Goal: Navigation & Orientation: Find specific page/section

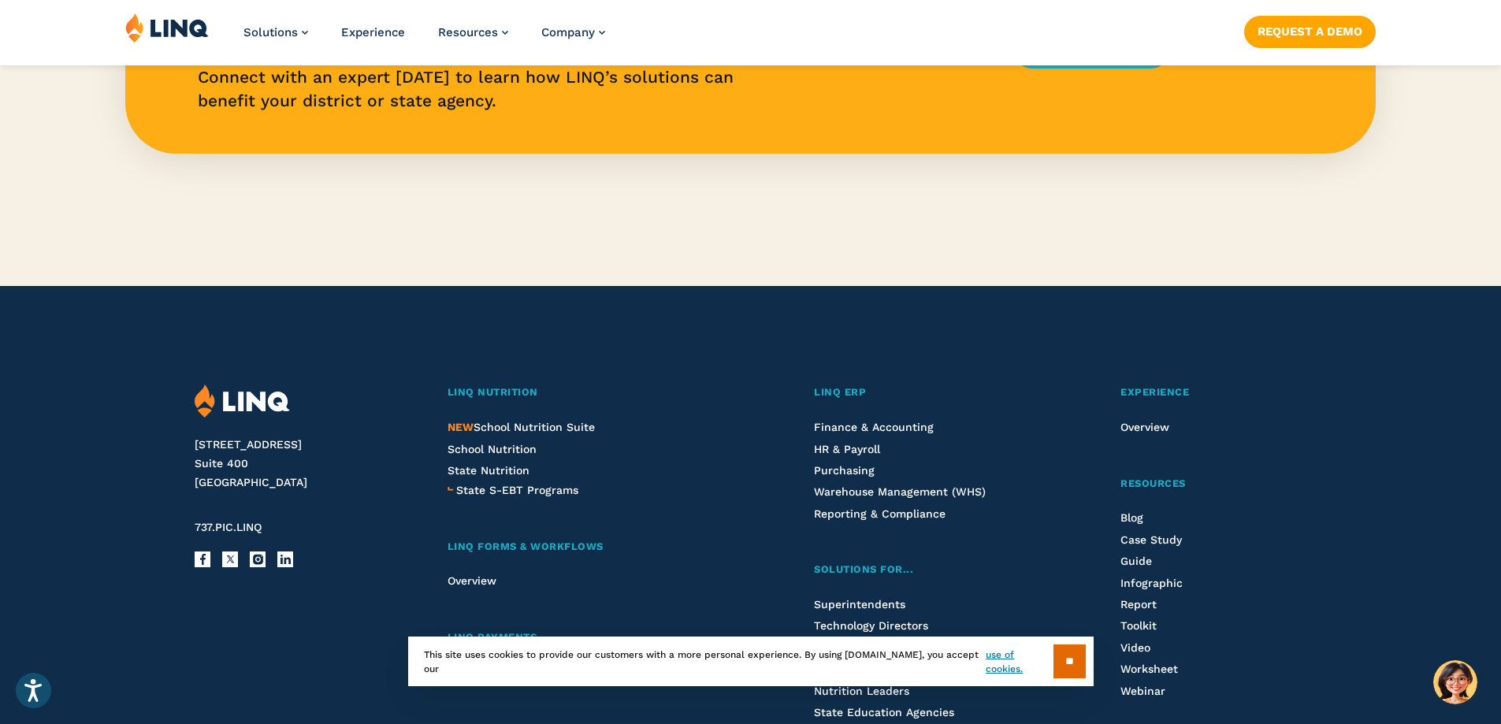
scroll to position [3860, 0]
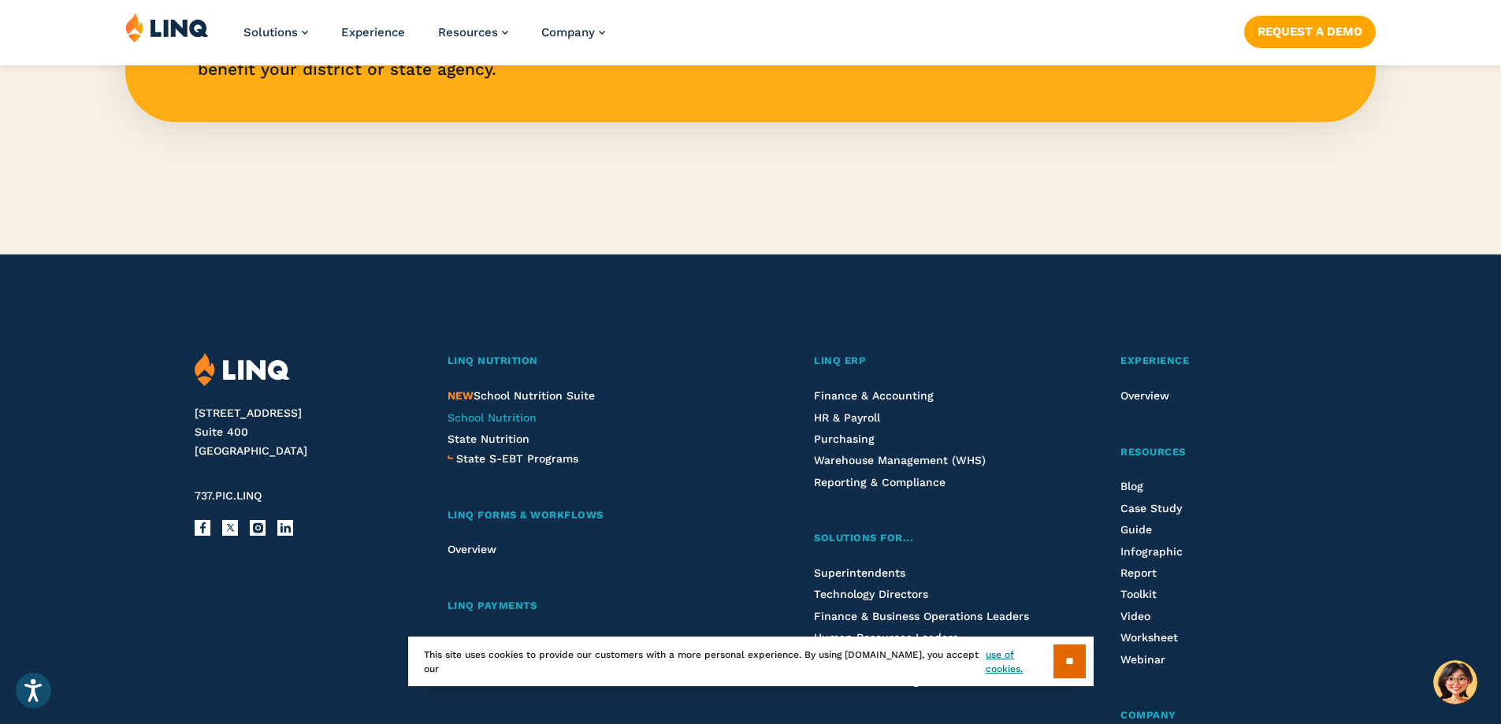
click at [477, 421] on span "School Nutrition" at bounding box center [491, 417] width 89 height 13
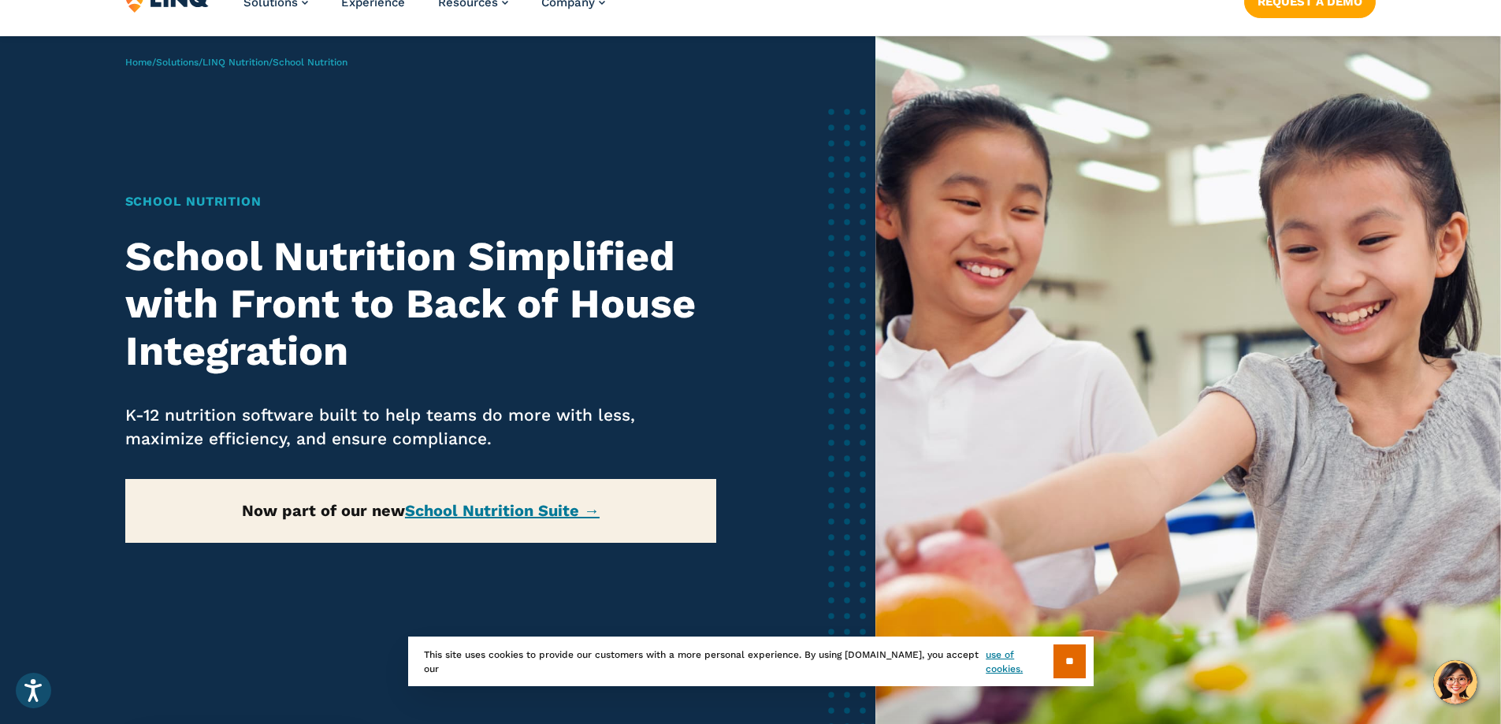
scroll to position [79, 0]
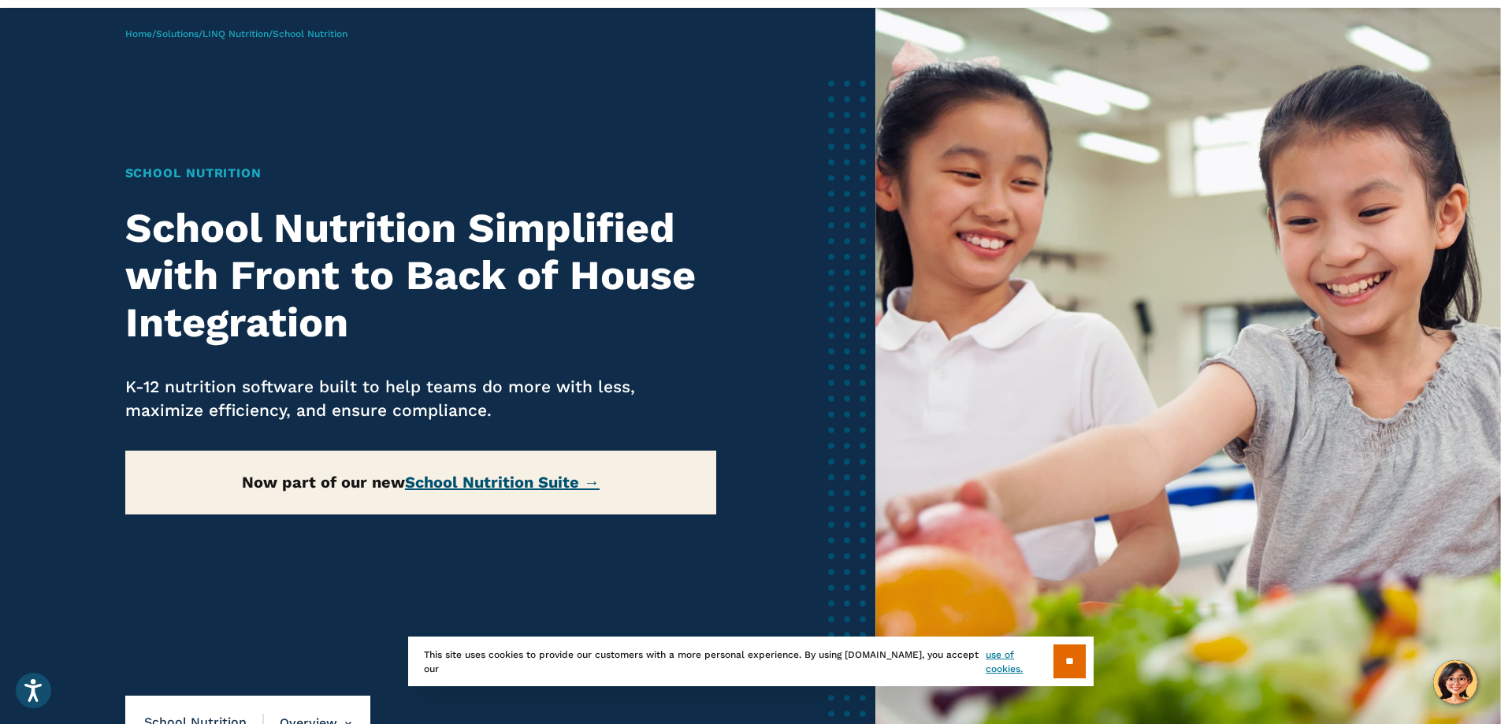
click at [532, 484] on link "School Nutrition Suite →" at bounding box center [502, 482] width 195 height 19
